Goal: Task Accomplishment & Management: Manage account settings

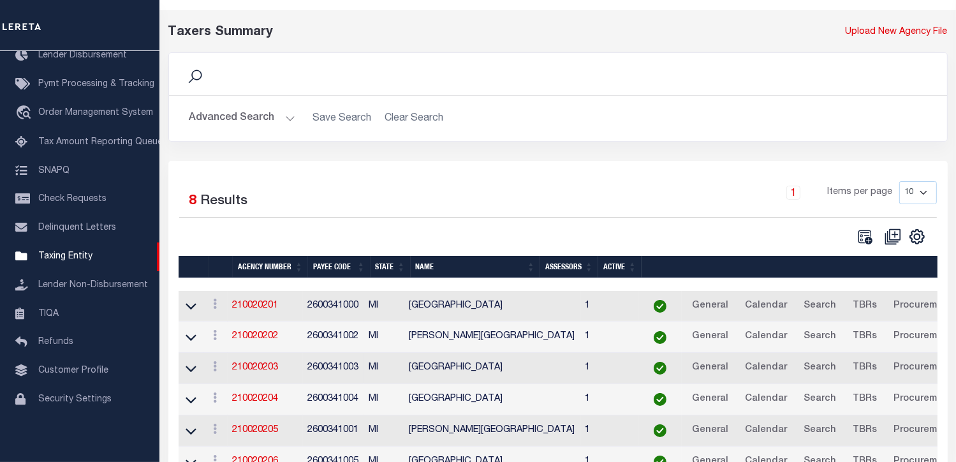
scroll to position [64, 0]
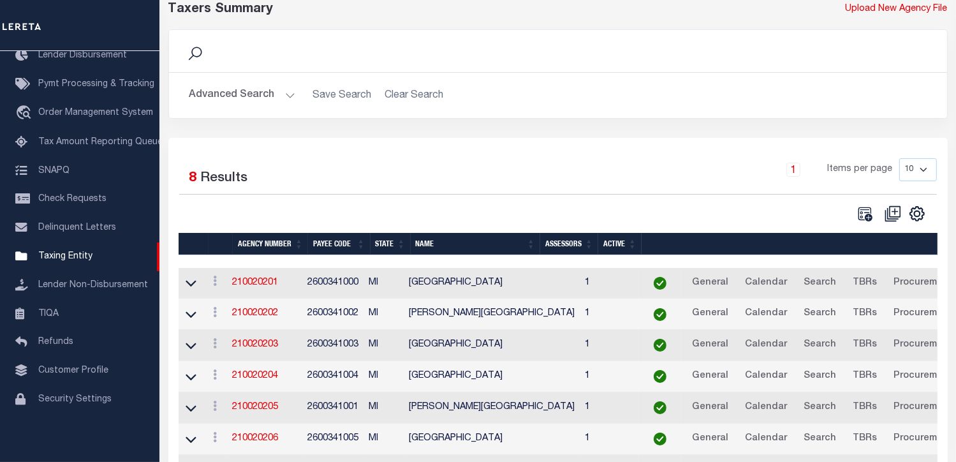
click at [254, 98] on button "Advanced Search" at bounding box center [242, 95] width 106 height 25
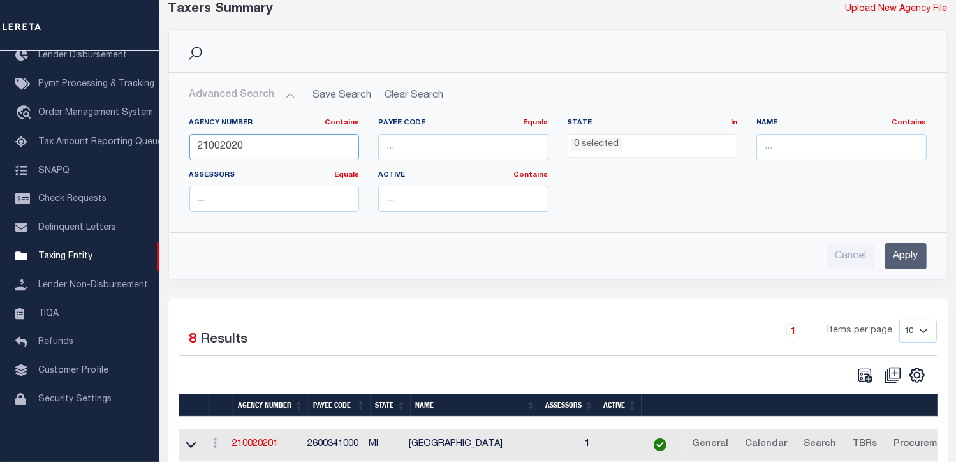
click at [226, 147] on input "21002020" at bounding box center [274, 147] width 170 height 26
click at [399, 147] on input "number" at bounding box center [463, 147] width 170 height 26
paste input "2600300000"
type input "2600300000"
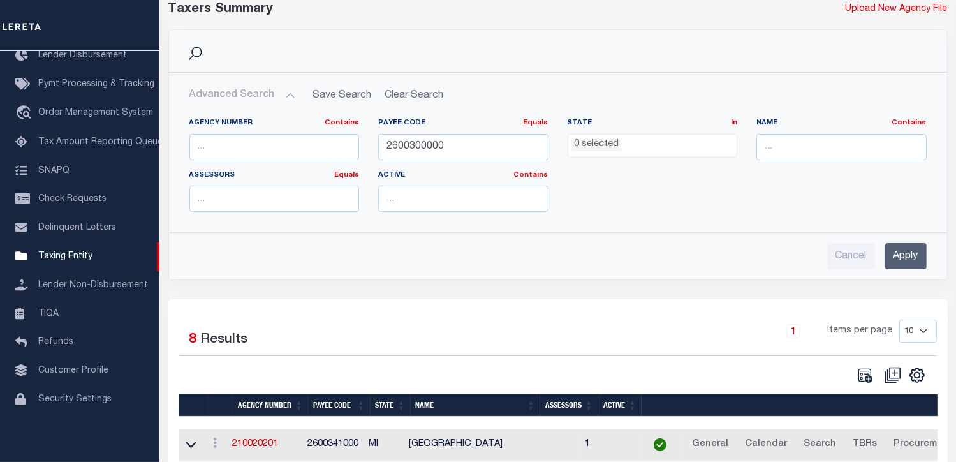
click at [906, 252] on input "Apply" at bounding box center [905, 256] width 41 height 26
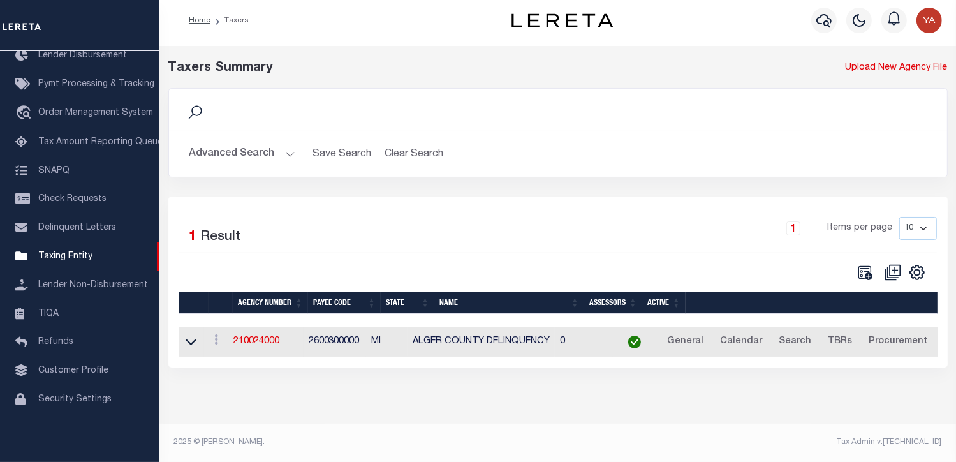
scroll to position [5, 0]
click at [327, 344] on td "2600300000" at bounding box center [335, 342] width 63 height 31
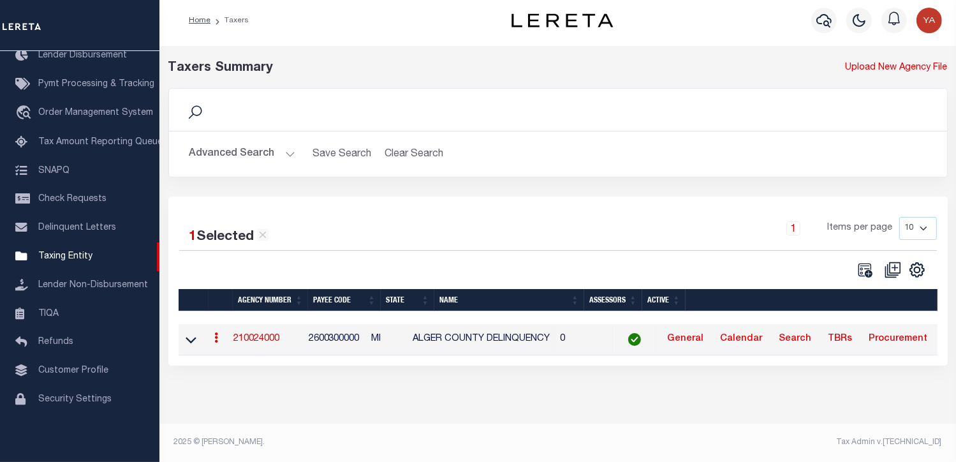
click at [261, 346] on td "210024000" at bounding box center [265, 339] width 75 height 31
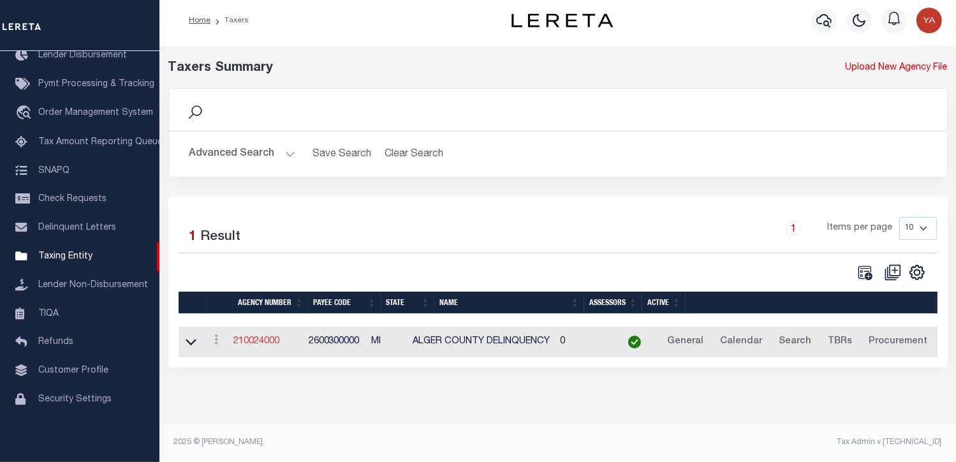
click at [253, 341] on link "210024000" at bounding box center [256, 341] width 46 height 9
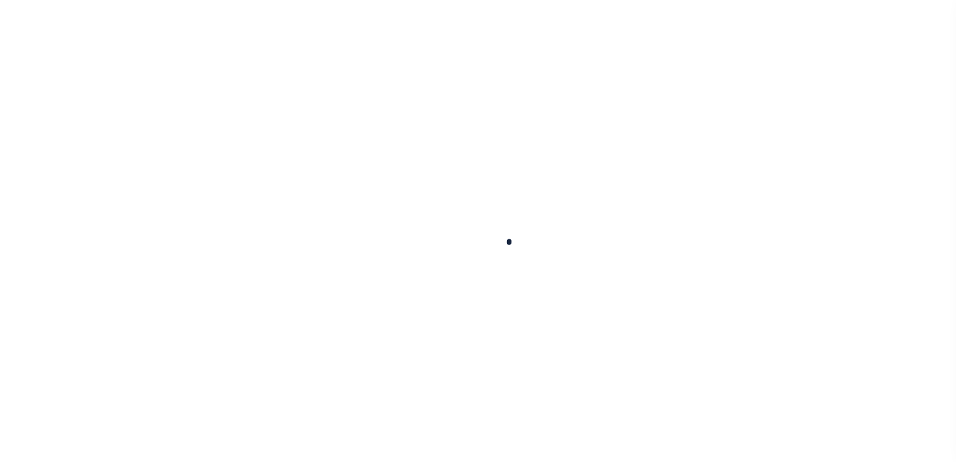
select select
checkbox input "false"
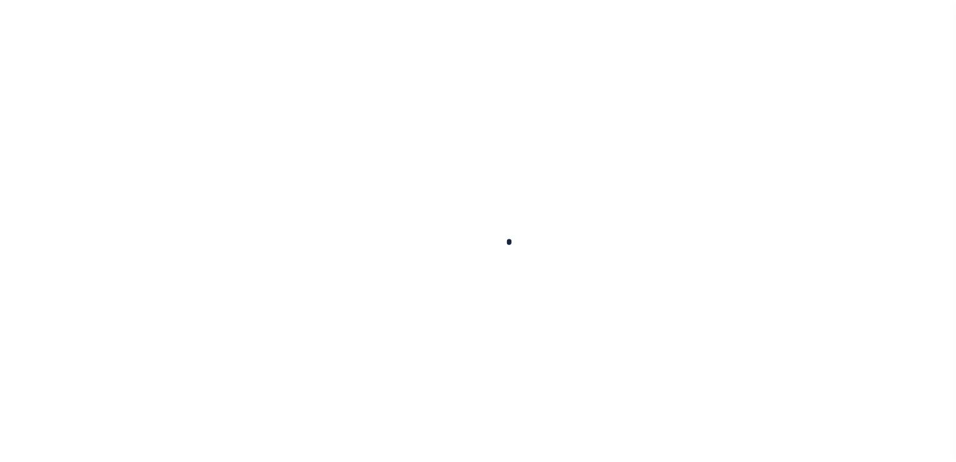
select select "1"
checkbox input "false"
type input "2600300000"
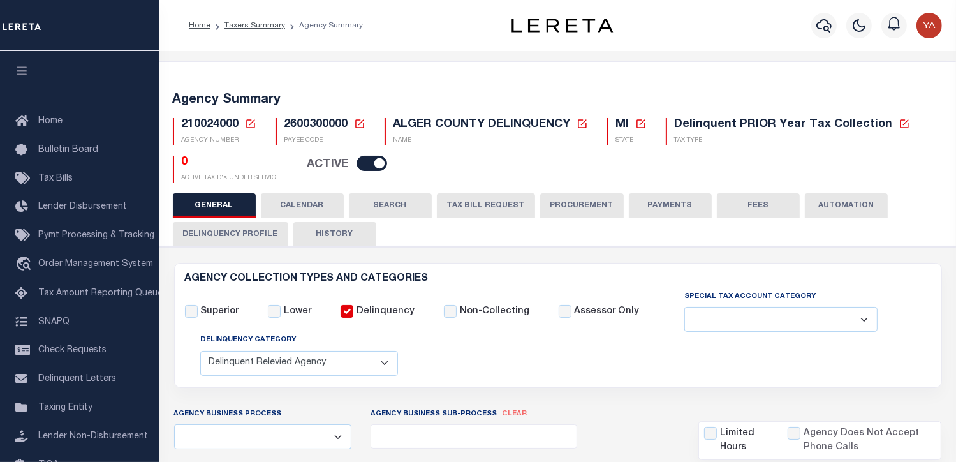
click at [293, 124] on span "2600300000" at bounding box center [316, 124] width 64 height 11
drag, startPoint x: 293, startPoint y: 124, endPoint x: 214, endPoint y: 125, distance: 79.1
click at [214, 125] on span "210024000" at bounding box center [210, 124] width 57 height 11
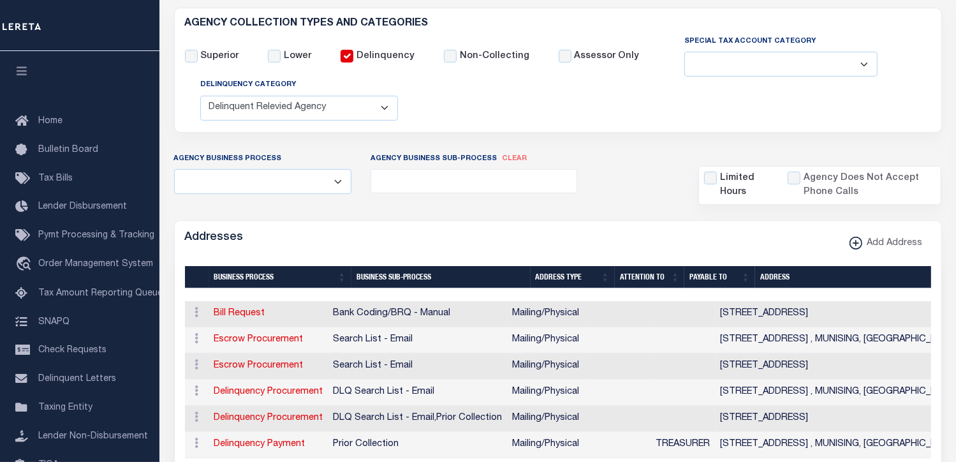
scroll to position [447, 0]
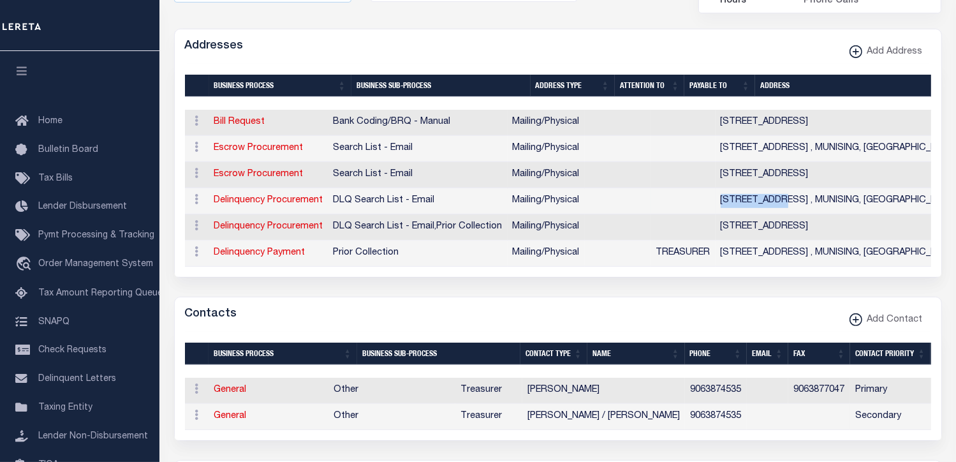
drag, startPoint x: 758, startPoint y: 200, endPoint x: 822, endPoint y: 203, distance: 64.5
click at [822, 203] on td "[STREET_ADDRESS] , MUNISING, [GEOGRAPHIC_DATA], 49862" at bounding box center [854, 201] width 277 height 26
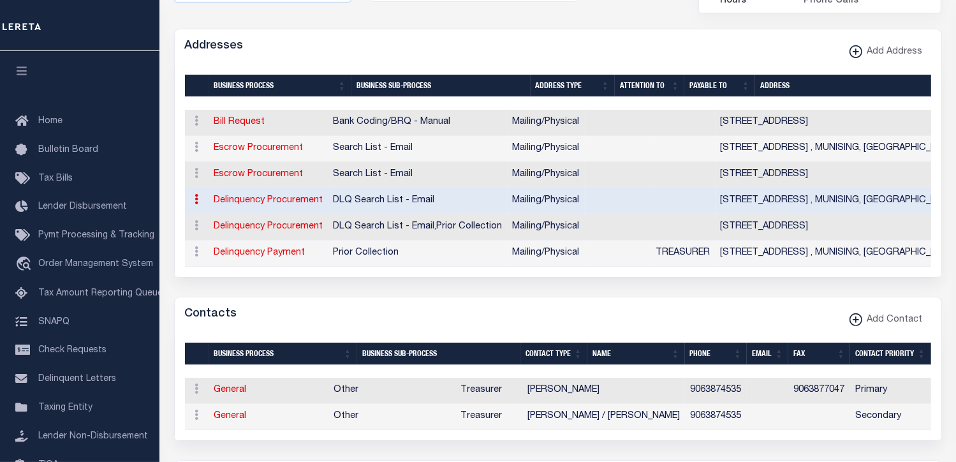
drag, startPoint x: 821, startPoint y: 206, endPoint x: 761, endPoint y: 228, distance: 63.8
click at [761, 228] on td "[STREET_ADDRESS]" at bounding box center [854, 227] width 277 height 26
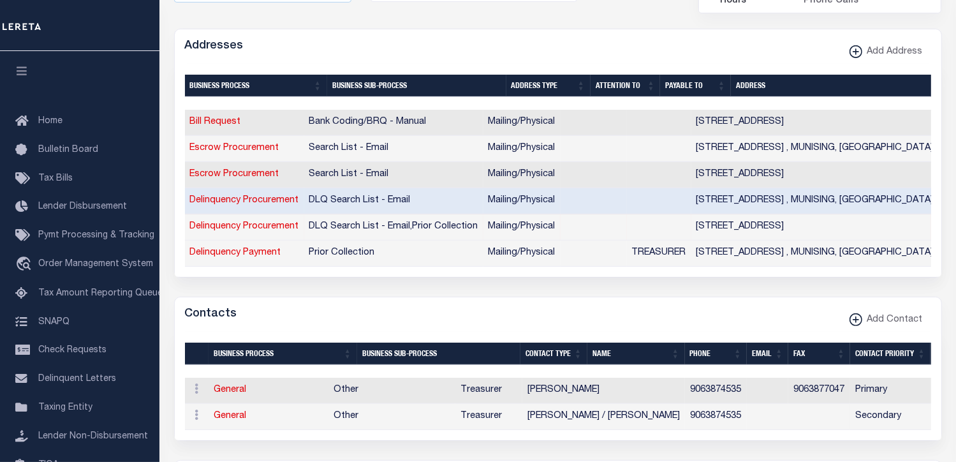
scroll to position [0, 0]
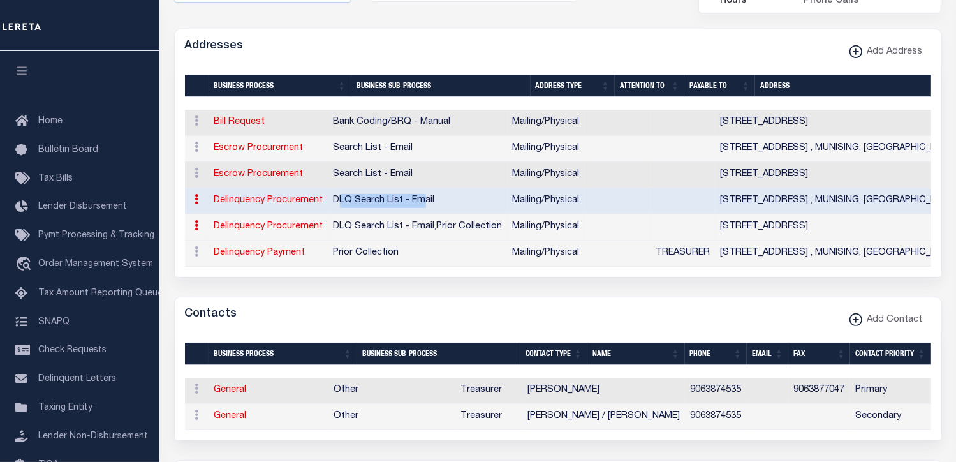
drag, startPoint x: 359, startPoint y: 199, endPoint x: 444, endPoint y: 209, distance: 85.4
click at [444, 209] on td "DLQ Search List - Email" at bounding box center [418, 201] width 179 height 26
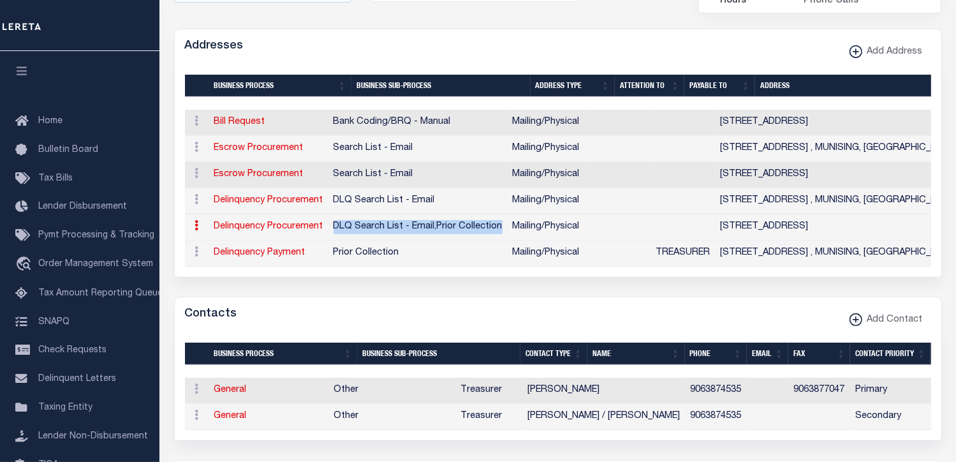
drag, startPoint x: 444, startPoint y: 209, endPoint x: 522, endPoint y: 229, distance: 81.1
click at [508, 229] on td "DLQ Search List - Email , Prior Collection" at bounding box center [418, 227] width 179 height 26
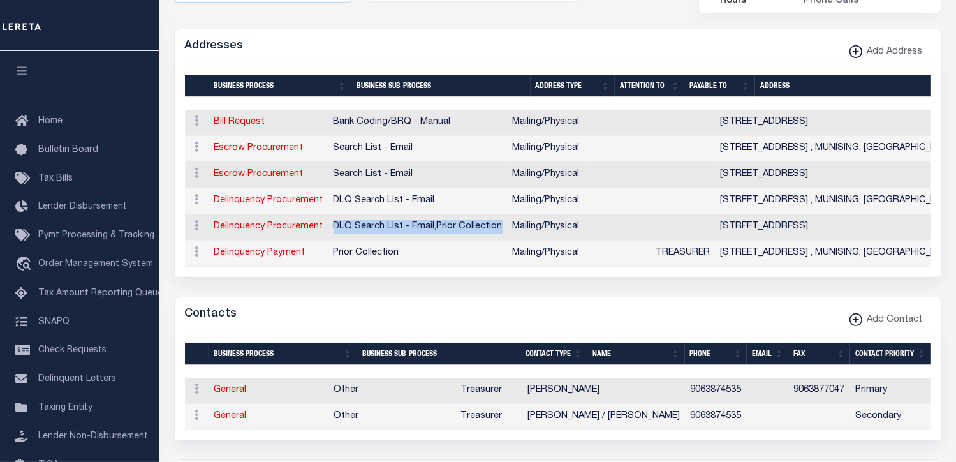
click at [463, 234] on td "DLQ Search List - Email , Prior Collection" at bounding box center [418, 227] width 179 height 26
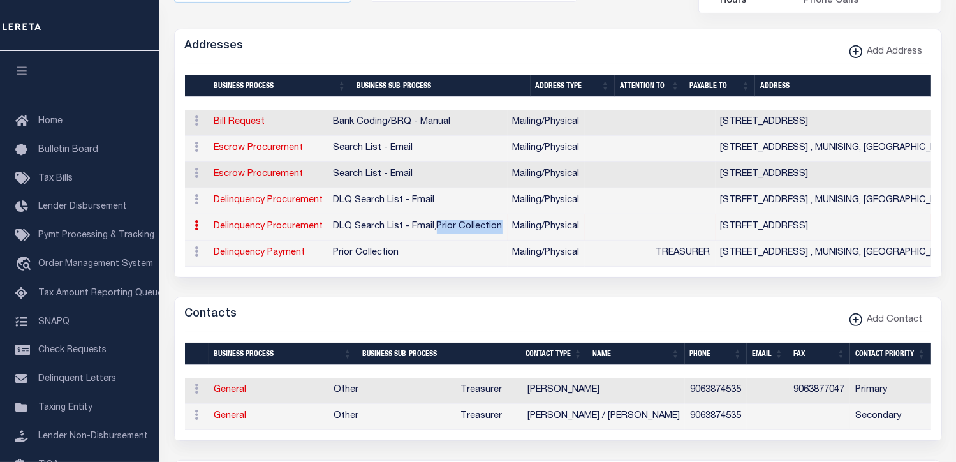
drag, startPoint x: 461, startPoint y: 226, endPoint x: 525, endPoint y: 232, distance: 64.0
click at [508, 232] on td "DLQ Search List - Email , Prior Collection" at bounding box center [418, 227] width 179 height 26
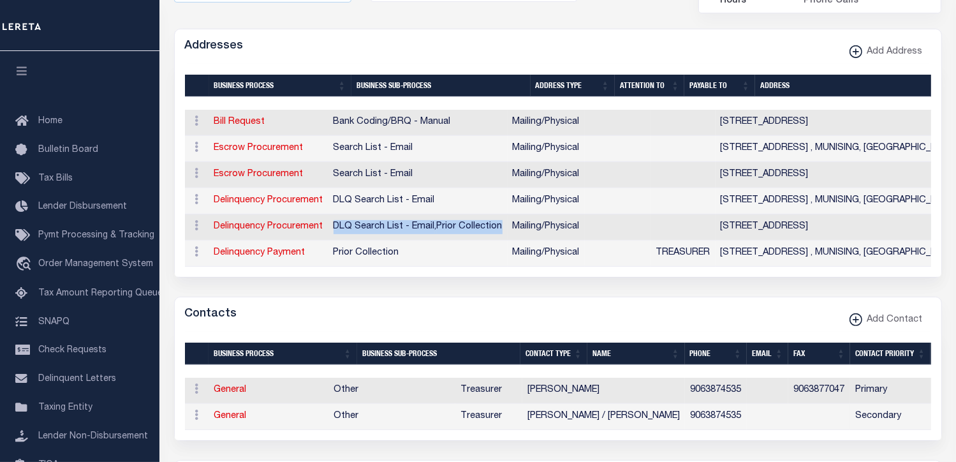
drag, startPoint x: 356, startPoint y: 230, endPoint x: 522, endPoint y: 225, distance: 166.6
click at [508, 225] on td "DLQ Search List - Email , Prior Collection" at bounding box center [418, 227] width 179 height 26
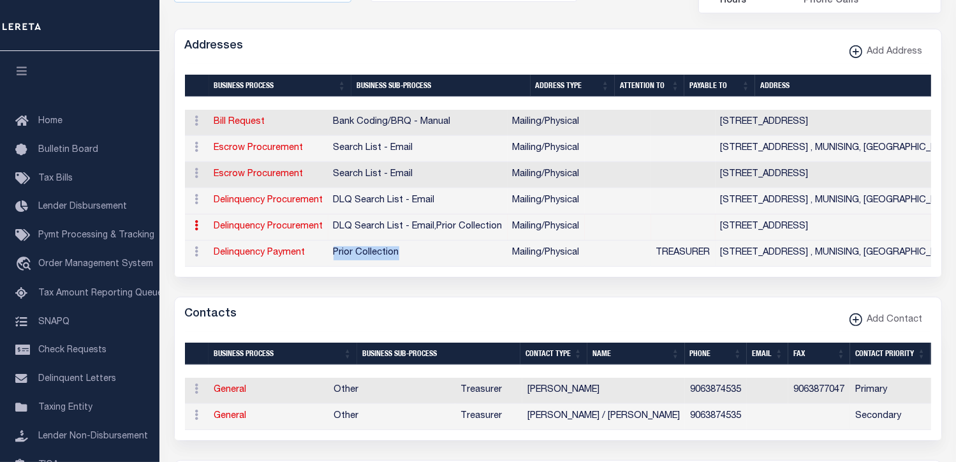
drag, startPoint x: 354, startPoint y: 255, endPoint x: 420, endPoint y: 258, distance: 66.5
click at [420, 258] on td "Prior Collection" at bounding box center [418, 253] width 179 height 26
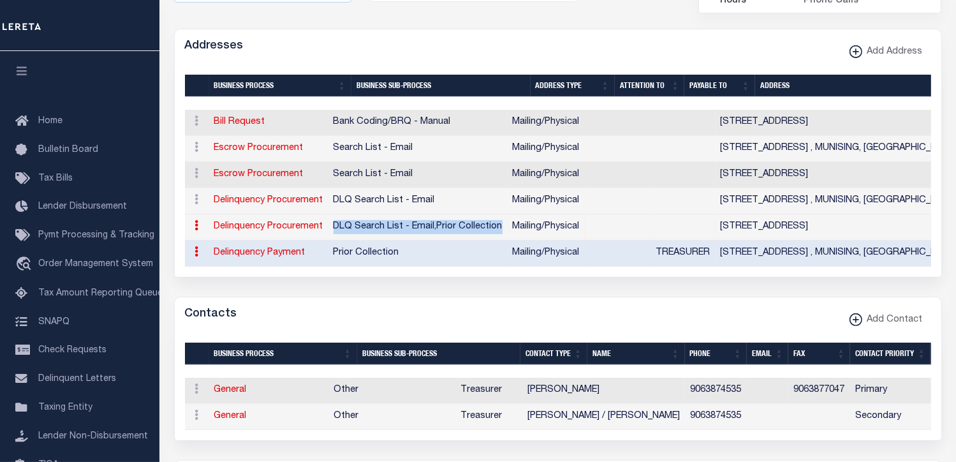
drag, startPoint x: 355, startPoint y: 228, endPoint x: 523, endPoint y: 227, distance: 168.4
click at [508, 227] on td "DLQ Search List - Email , Prior Collection" at bounding box center [418, 227] width 179 height 26
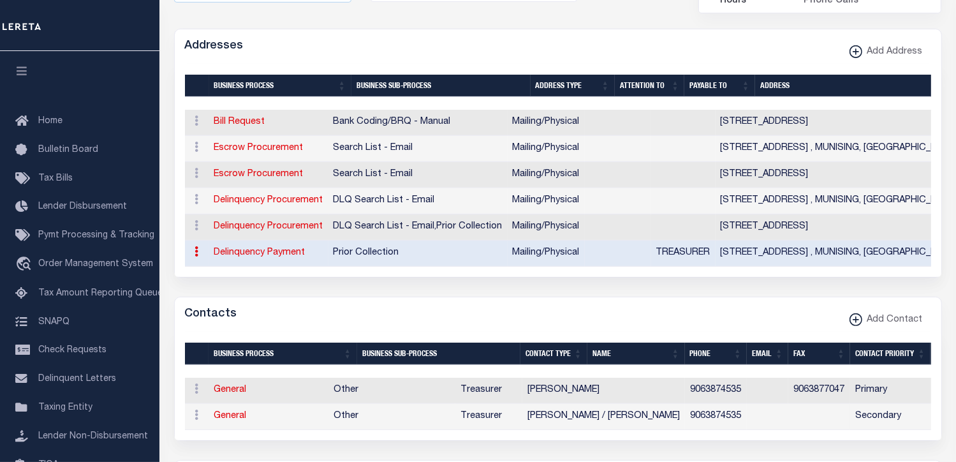
click at [462, 297] on form "AGENCY COLLECTION TYPES AND CATEGORIES Superior Lower Delinquency Non-Collectin…" at bounding box center [558, 403] width 768 height 1174
click at [366, 226] on span "DLQ Search List - Email" at bounding box center [384, 226] width 101 height 9
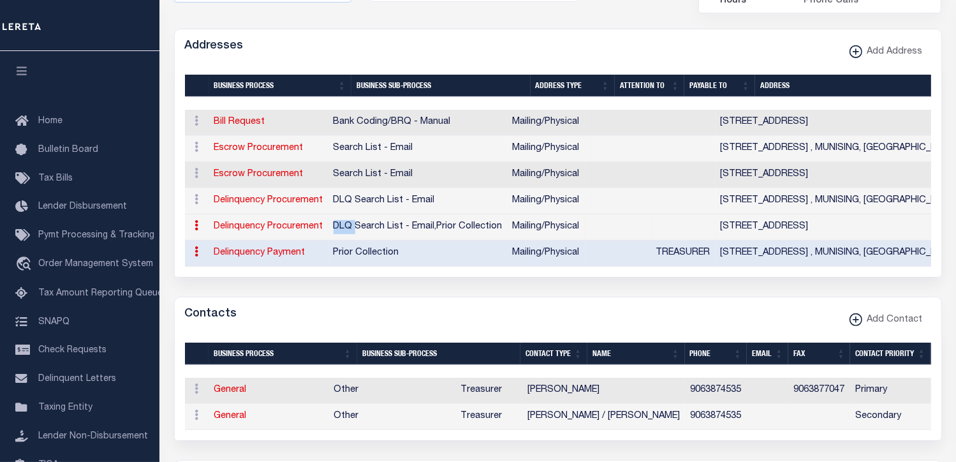
click at [366, 226] on span "DLQ Search List - Email" at bounding box center [384, 226] width 101 height 9
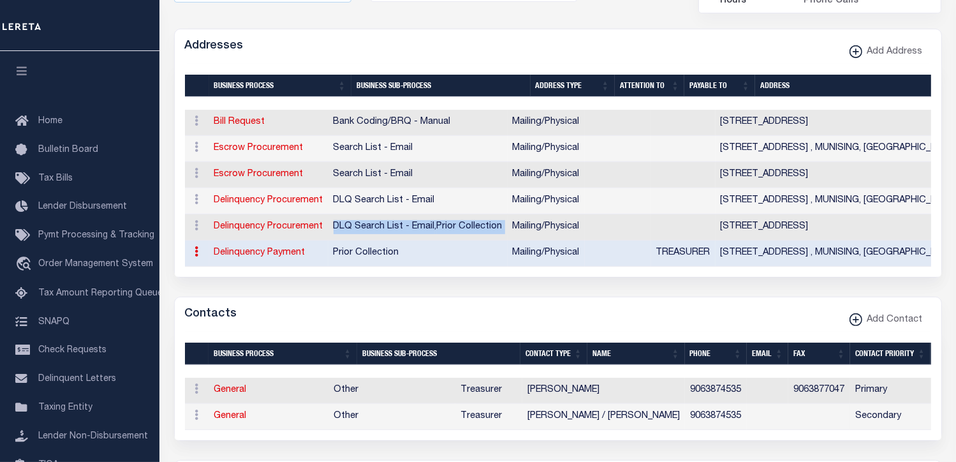
click at [366, 226] on span "DLQ Search List - Email" at bounding box center [384, 226] width 101 height 9
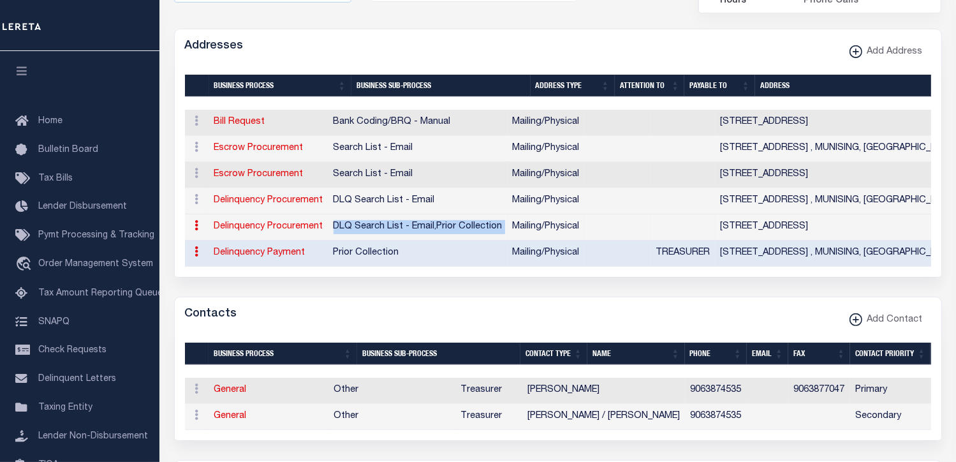
click at [371, 228] on span "DLQ Search List - Email" at bounding box center [384, 226] width 101 height 9
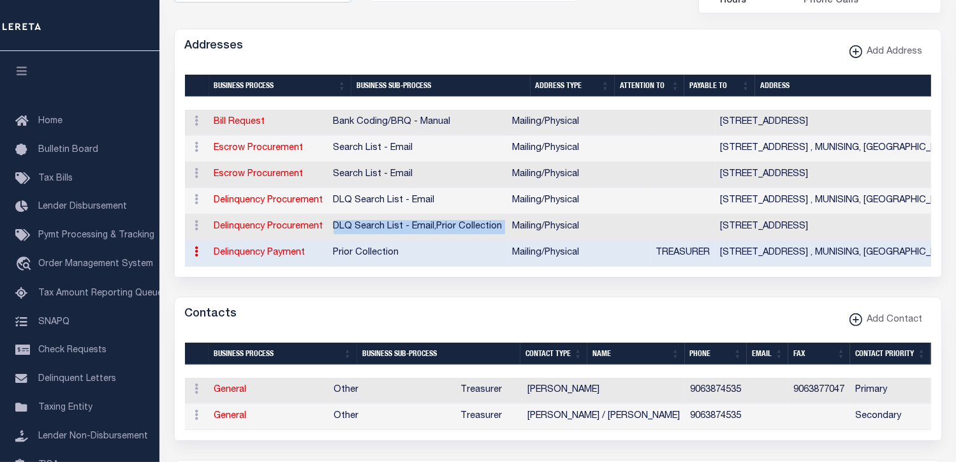
click at [371, 228] on span "DLQ Search List - Email" at bounding box center [384, 226] width 101 height 9
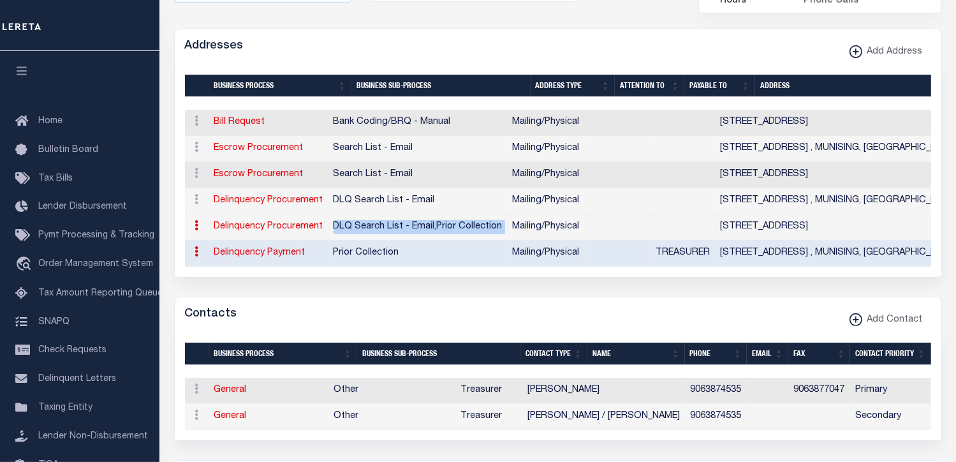
click at [371, 227] on span "DLQ Search List - Email" at bounding box center [384, 226] width 101 height 9
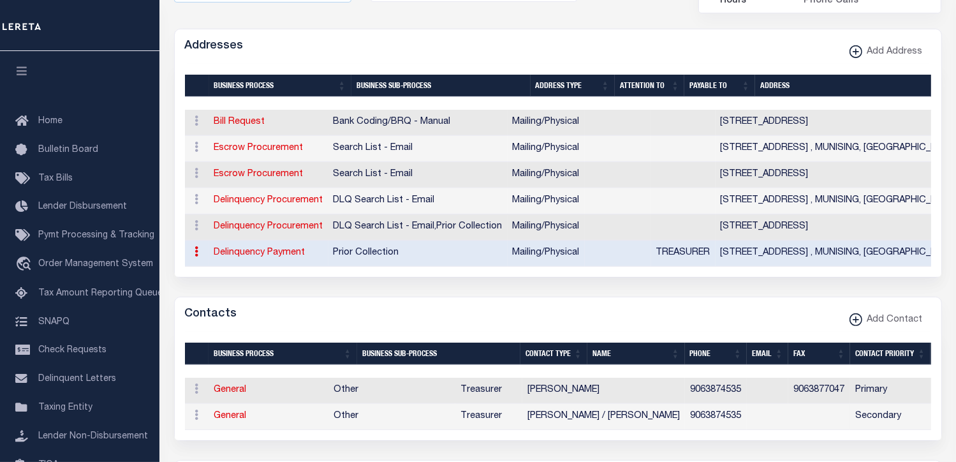
click at [772, 222] on td "[STREET_ADDRESS]" at bounding box center [854, 227] width 277 height 26
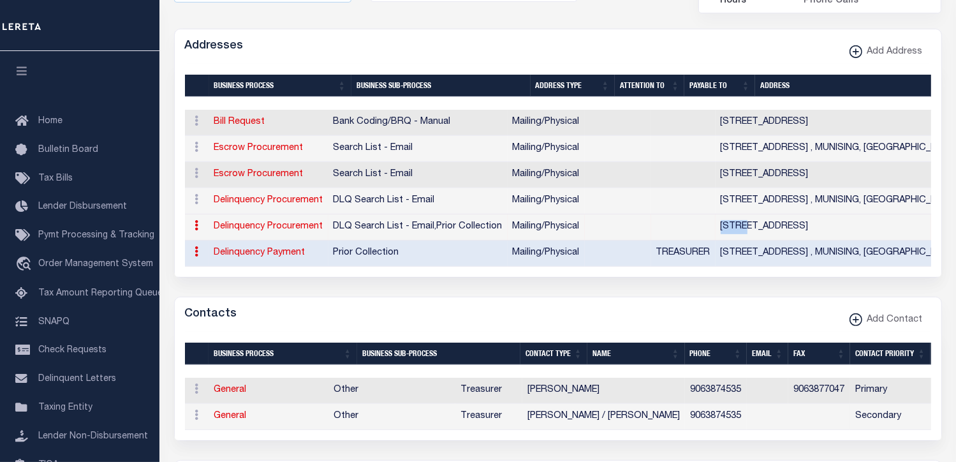
click at [772, 222] on td "[STREET_ADDRESS]" at bounding box center [854, 227] width 277 height 26
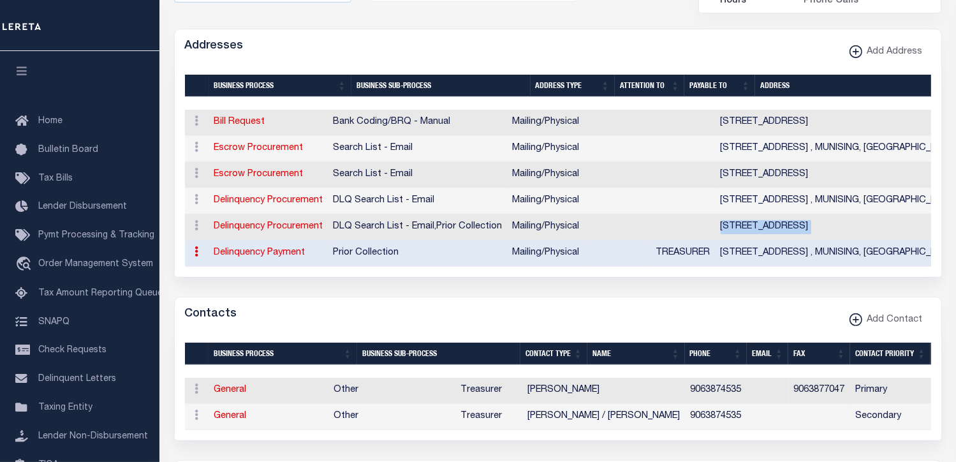
click at [772, 222] on td "[STREET_ADDRESS]" at bounding box center [854, 227] width 277 height 26
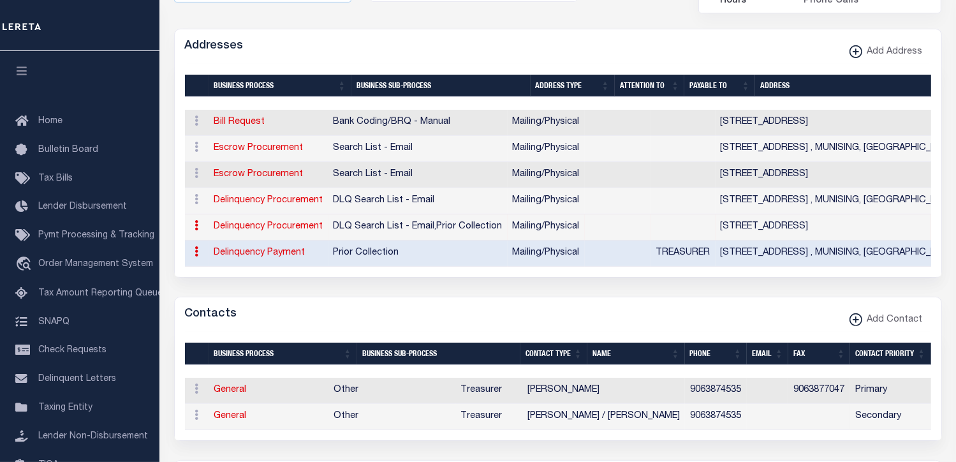
click at [435, 229] on span "DLQ Search List - Email" at bounding box center [384, 226] width 101 height 9
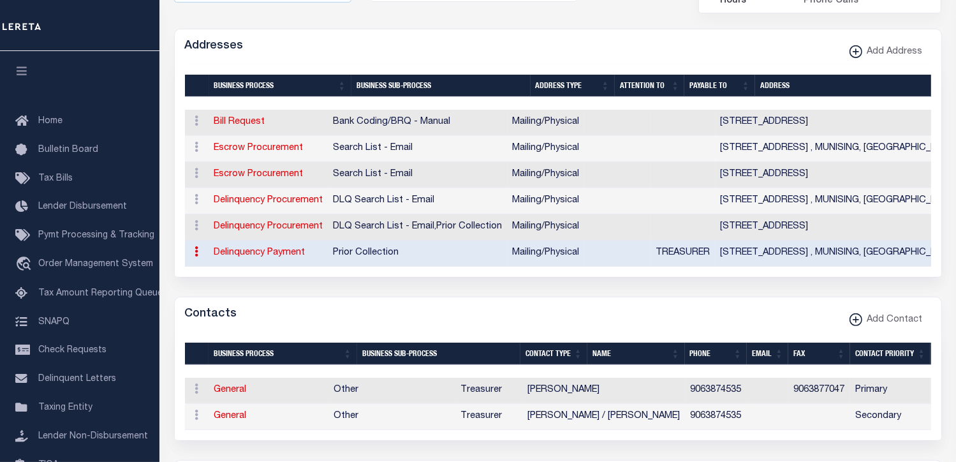
click at [773, 227] on td "[STREET_ADDRESS]" at bounding box center [854, 227] width 277 height 26
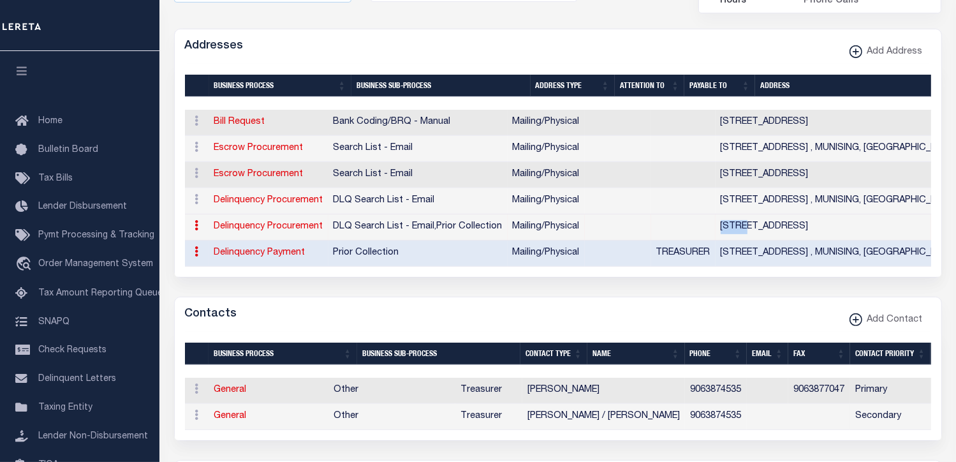
click at [773, 227] on td "[STREET_ADDRESS]" at bounding box center [854, 227] width 277 height 26
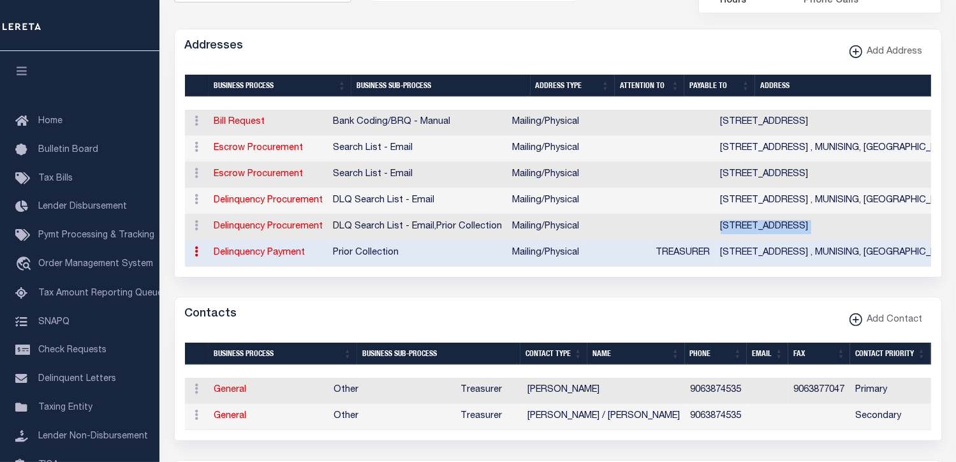
click at [773, 227] on td "[STREET_ADDRESS]" at bounding box center [854, 227] width 277 height 26
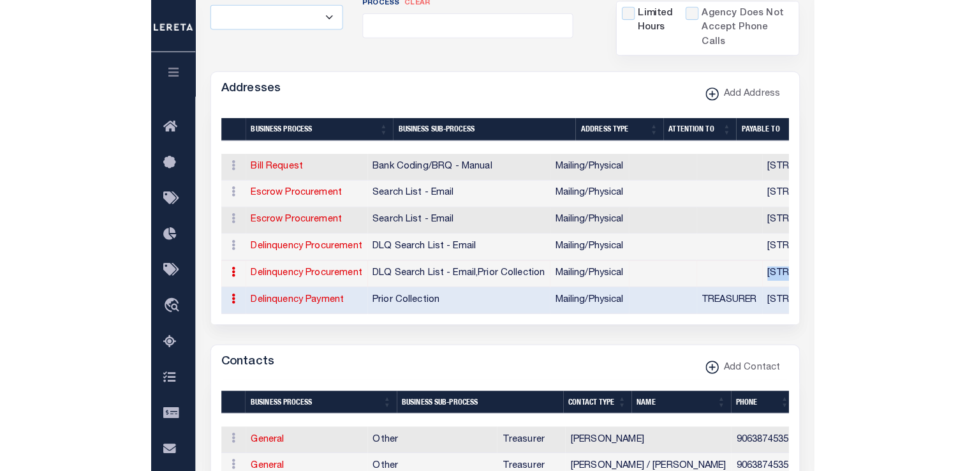
scroll to position [413, 0]
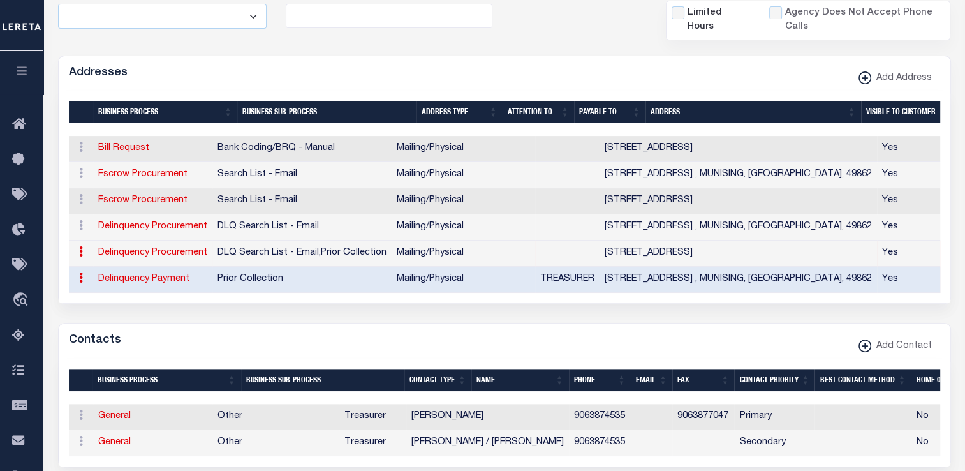
click at [283, 250] on span "DLQ Search List - Email" at bounding box center [268, 252] width 101 height 9
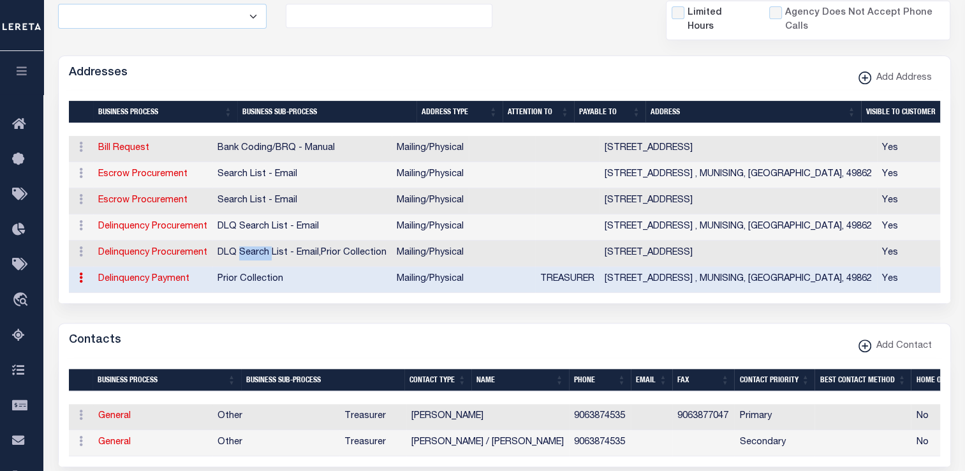
click at [283, 250] on span "DLQ Search List - Email" at bounding box center [268, 252] width 101 height 9
click at [525, 246] on td at bounding box center [502, 253] width 66 height 26
